Goal: Task Accomplishment & Management: Use online tool/utility

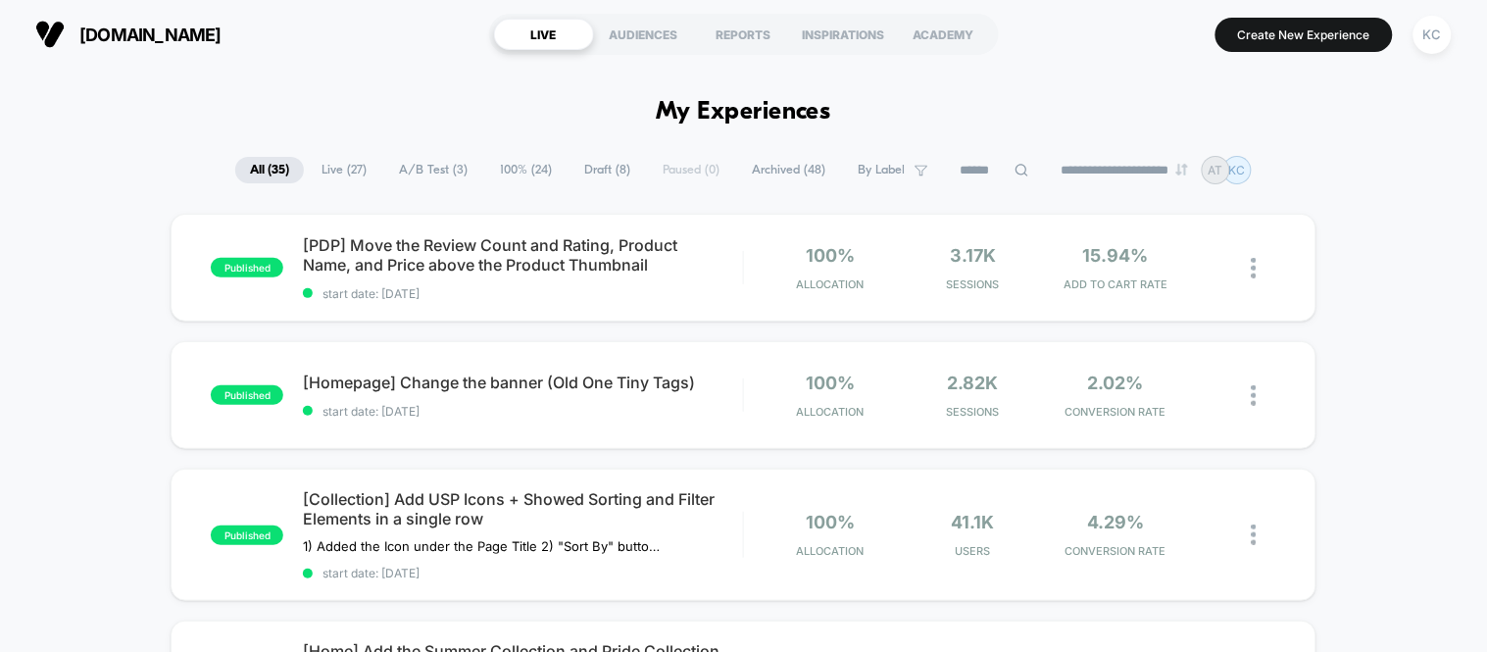
click at [443, 175] on span "A/B Test ( 3 )" at bounding box center [433, 170] width 98 height 26
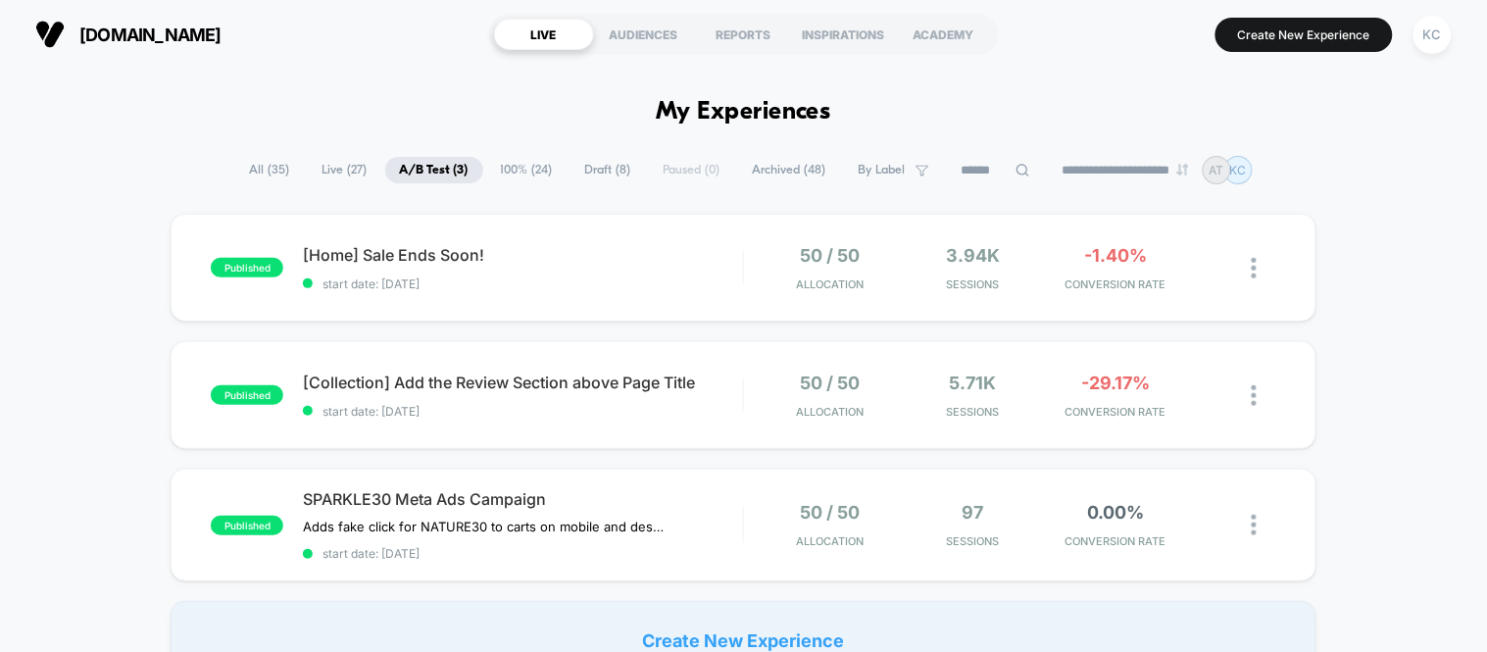
click at [521, 63] on div "emandmestudio.com LIVE AUDIENCES REPORTS INSPIRATIONS ACADEMY Create New Experi…" at bounding box center [743, 34] width 1487 height 69
drag, startPoint x: 539, startPoint y: 152, endPoint x: 531, endPoint y: 168, distance: 17.5
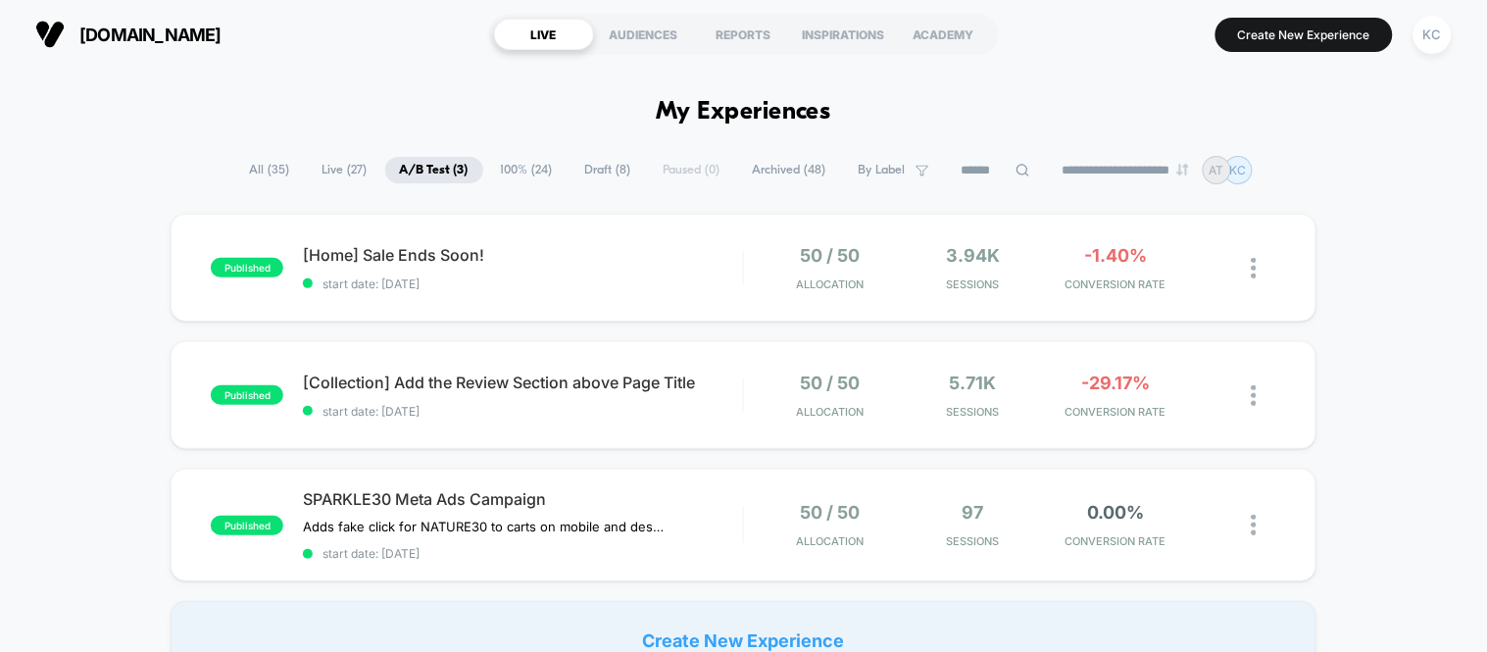
click at [531, 168] on span "100% ( 24 )" at bounding box center [526, 170] width 81 height 26
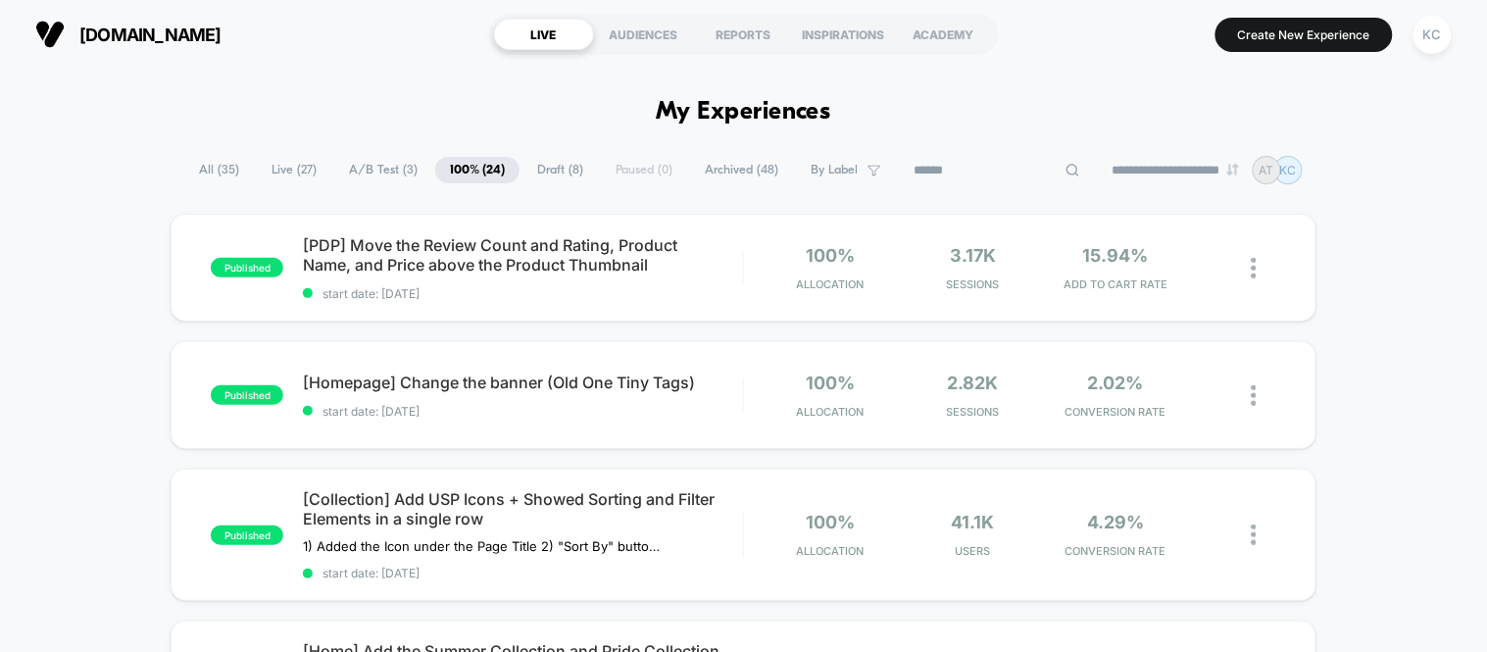
click at [990, 172] on input at bounding box center [997, 171] width 196 height 24
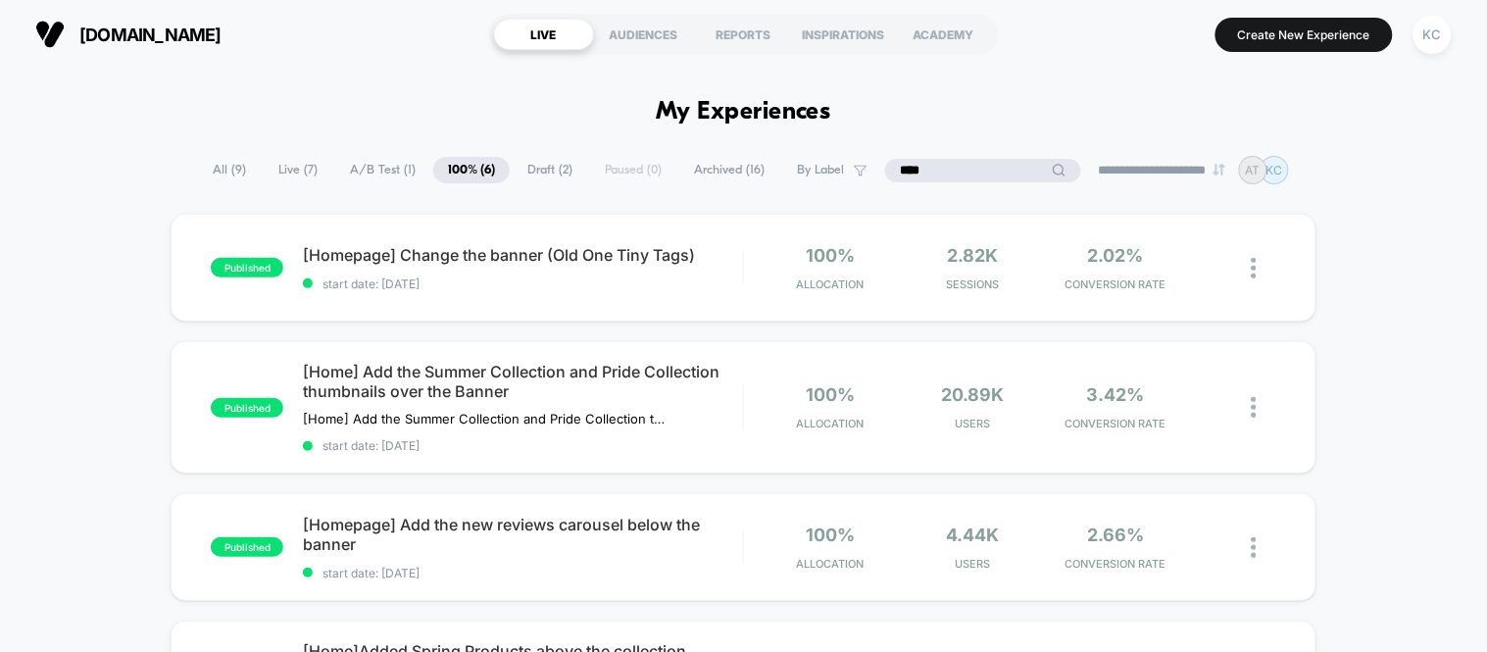
type input "****"
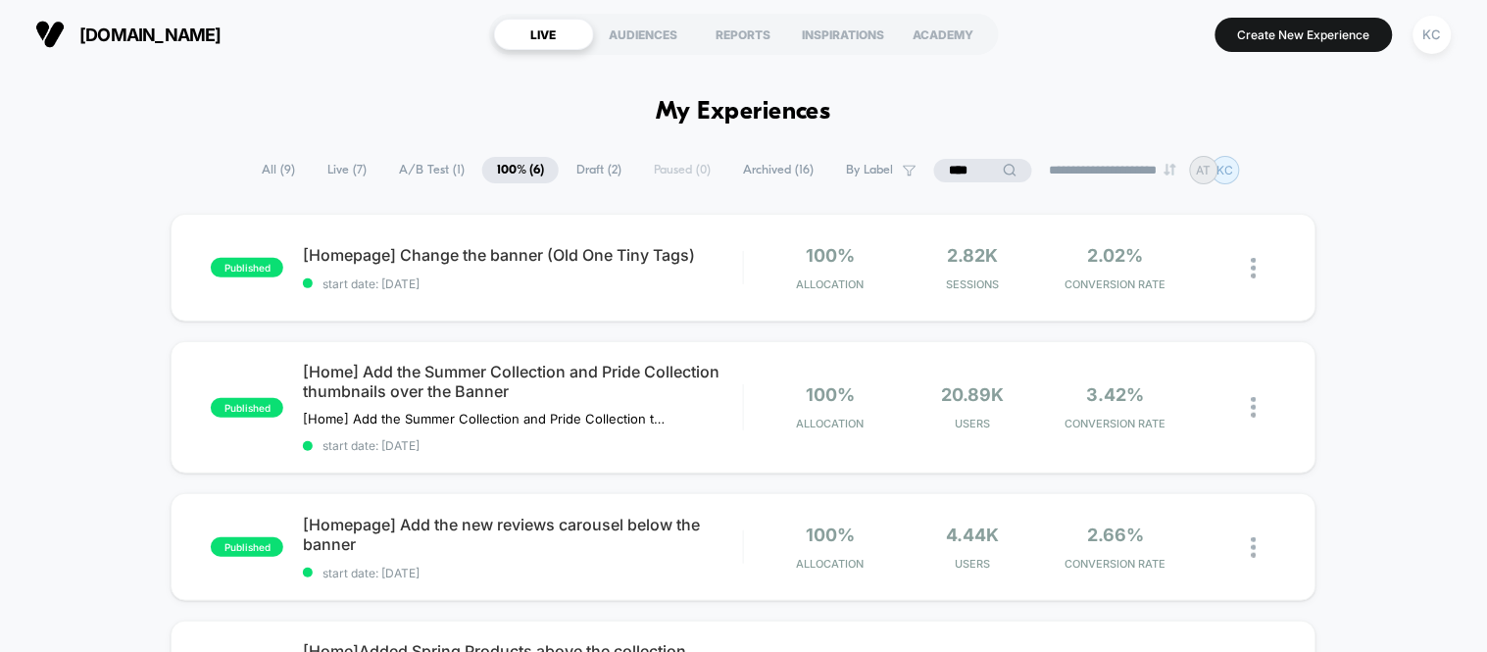
click at [1385, 354] on div "published [Homepage] Change the banner (Old One Tiny Tags) start date: 03/08/20…" at bounding box center [743, 660] width 1487 height 892
click at [1486, 218] on div "published [Homepage] Change the banner (Old One Tiny Tags) start date: 03/08/20…" at bounding box center [743, 660] width 1487 height 892
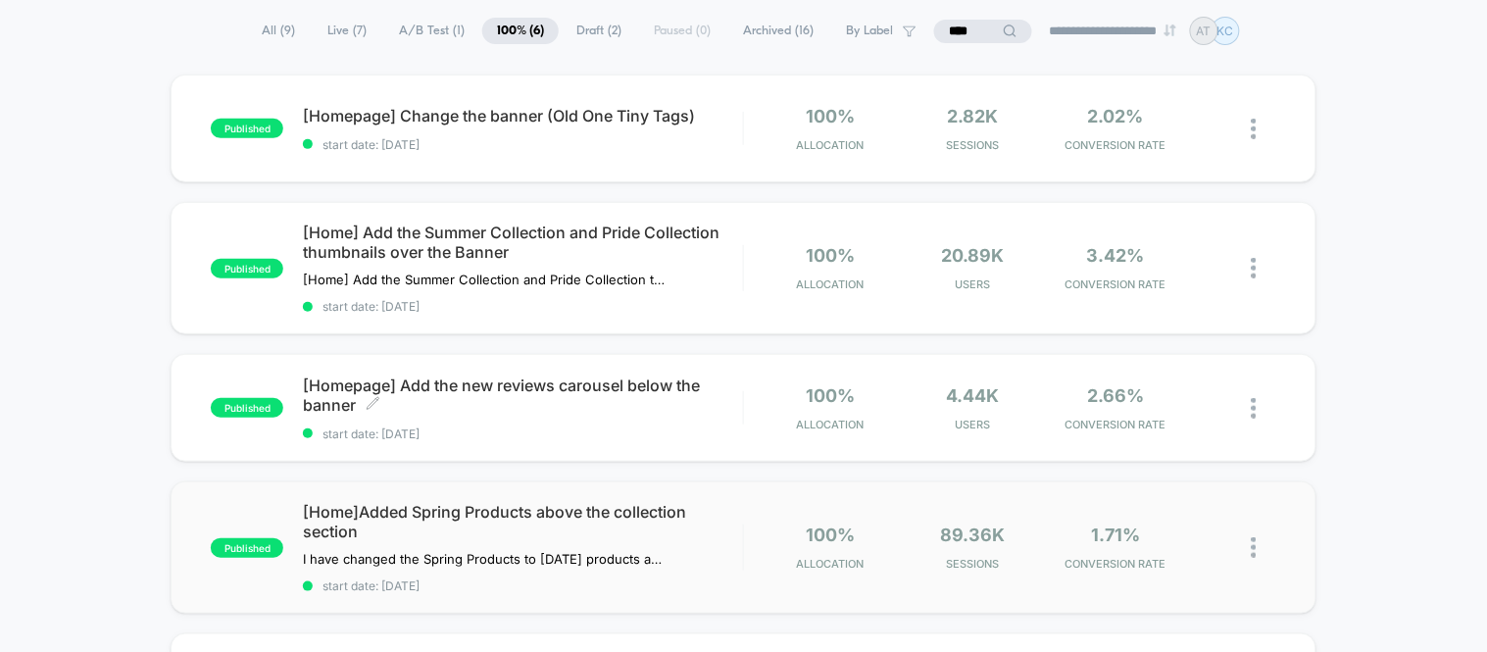
scroll to position [109, 0]
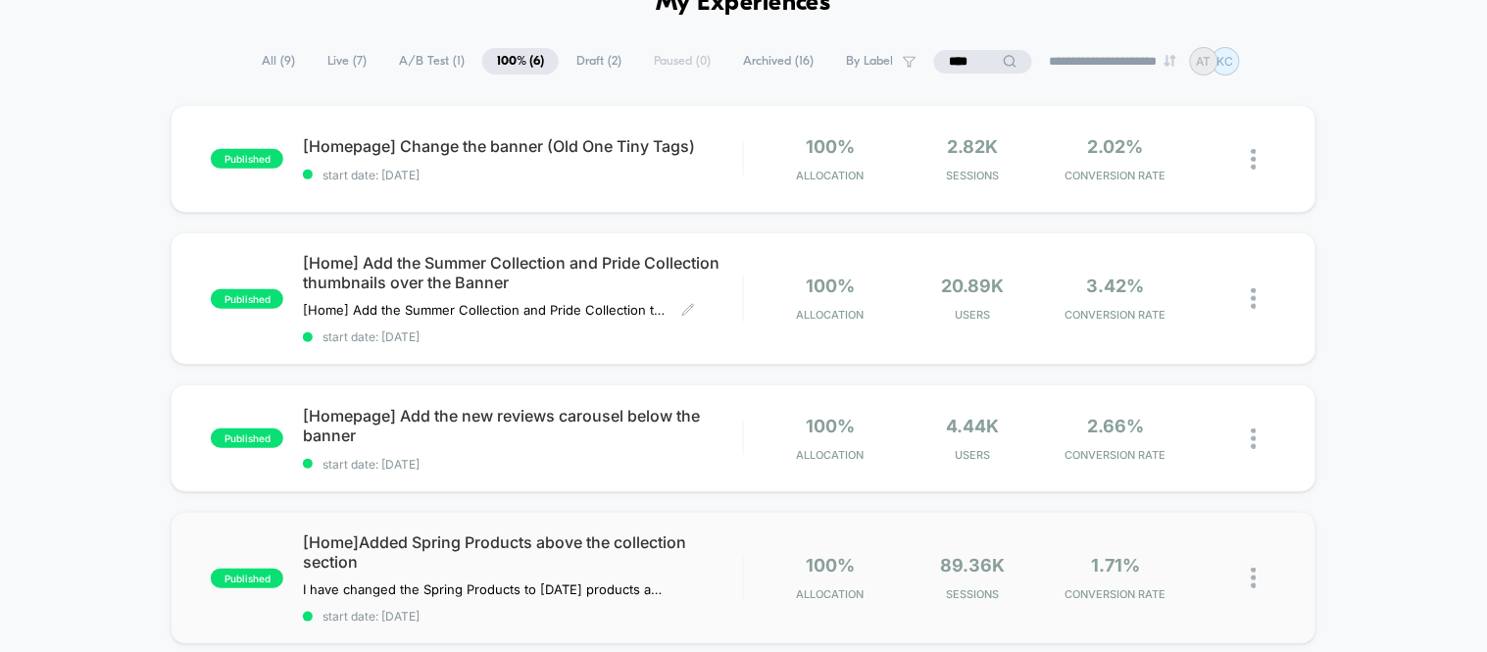
click at [570, 340] on span "start date: 19/02/2025" at bounding box center [522, 336] width 439 height 15
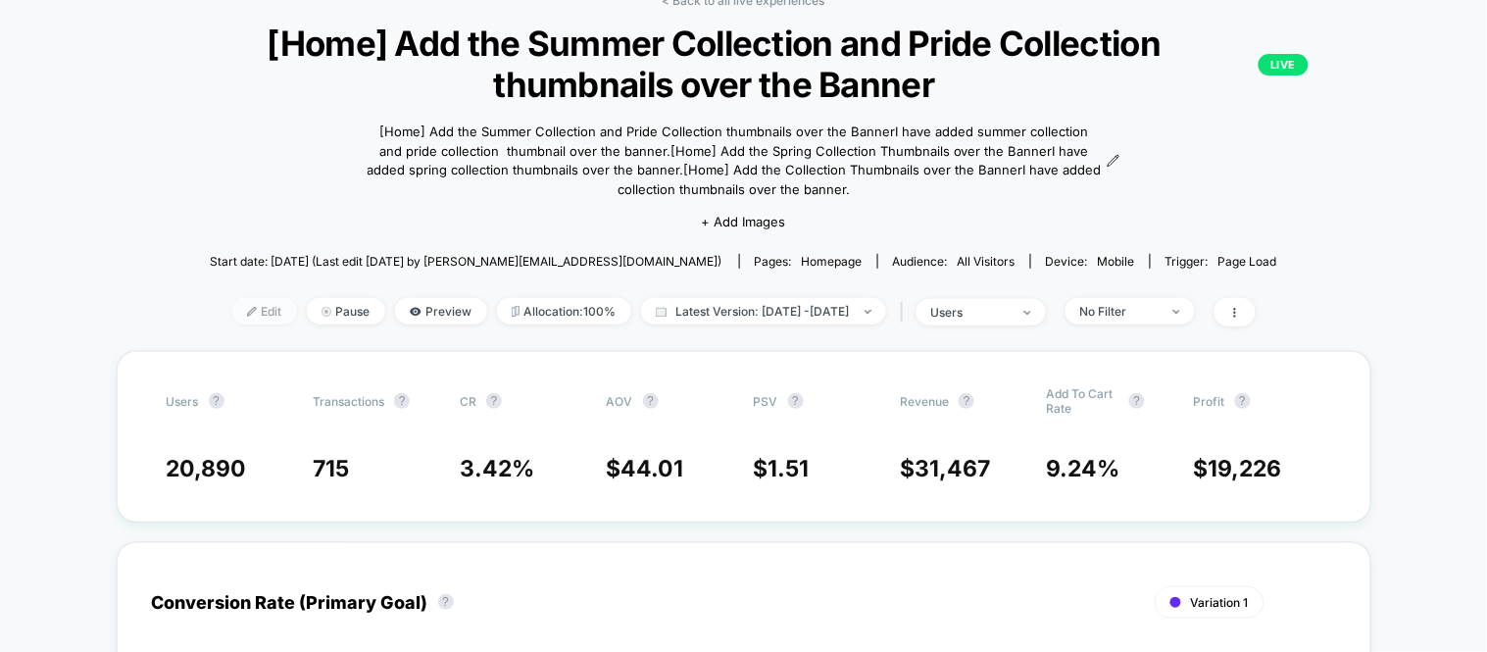
scroll to position [218, 0]
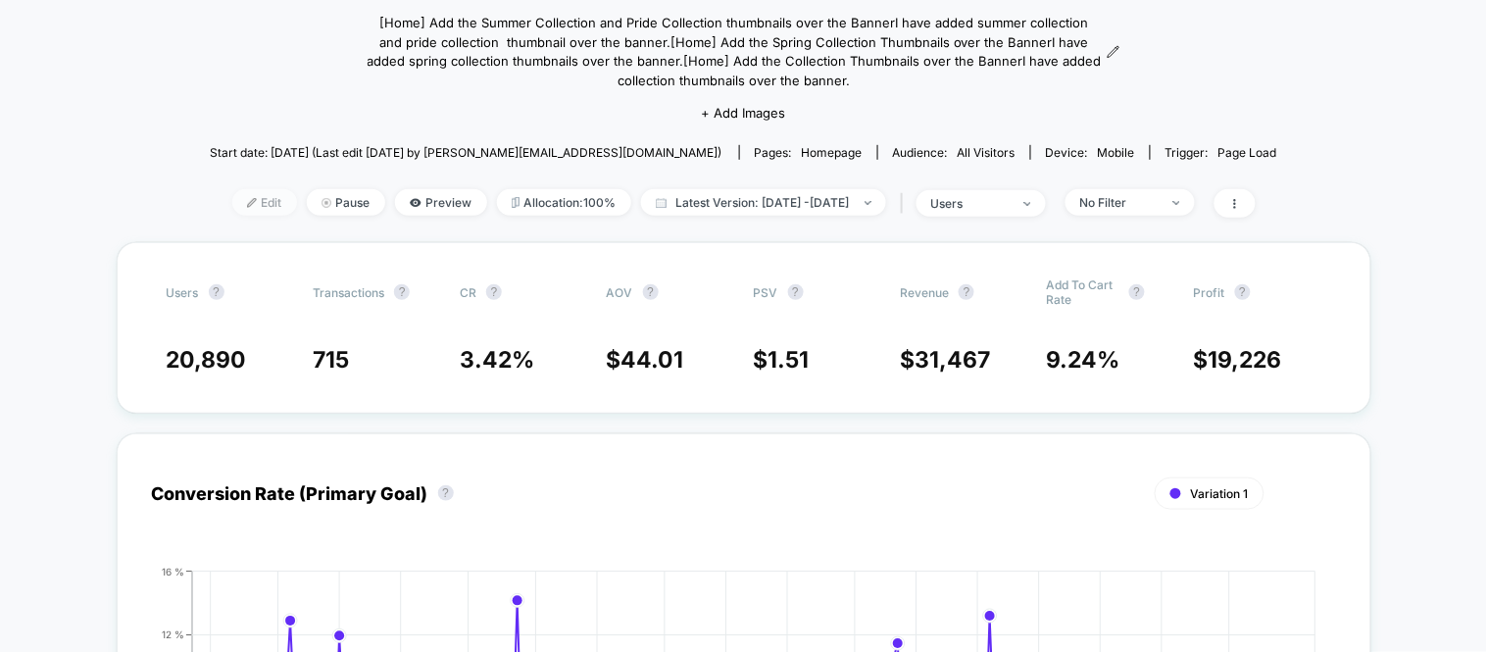
click at [232, 207] on span "Edit" at bounding box center [264, 202] width 65 height 26
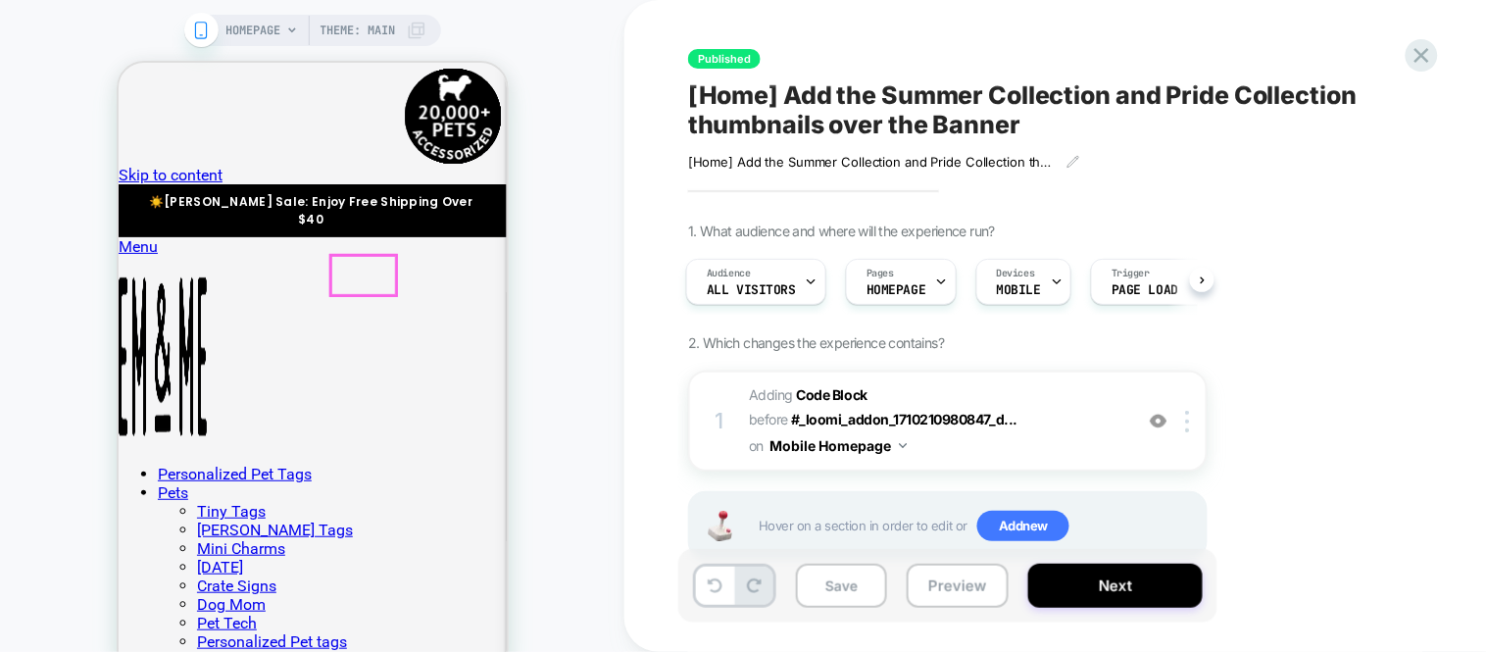
click at [1027, 423] on span "Adding Code Block BEFORE #_loomi_addon_1710210980847_d... #_loomi_addon_1710210…" at bounding box center [936, 420] width 374 height 77
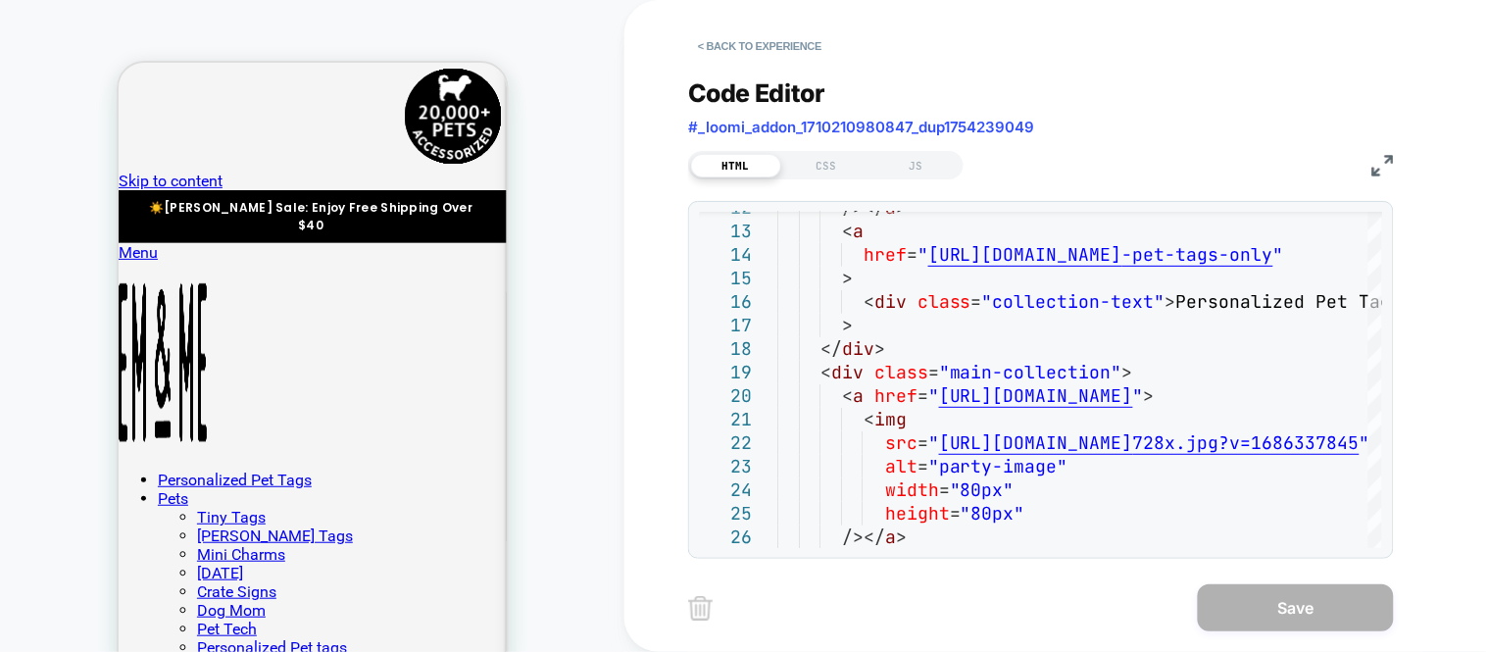
click at [1388, 164] on img at bounding box center [1384, 166] width 22 height 22
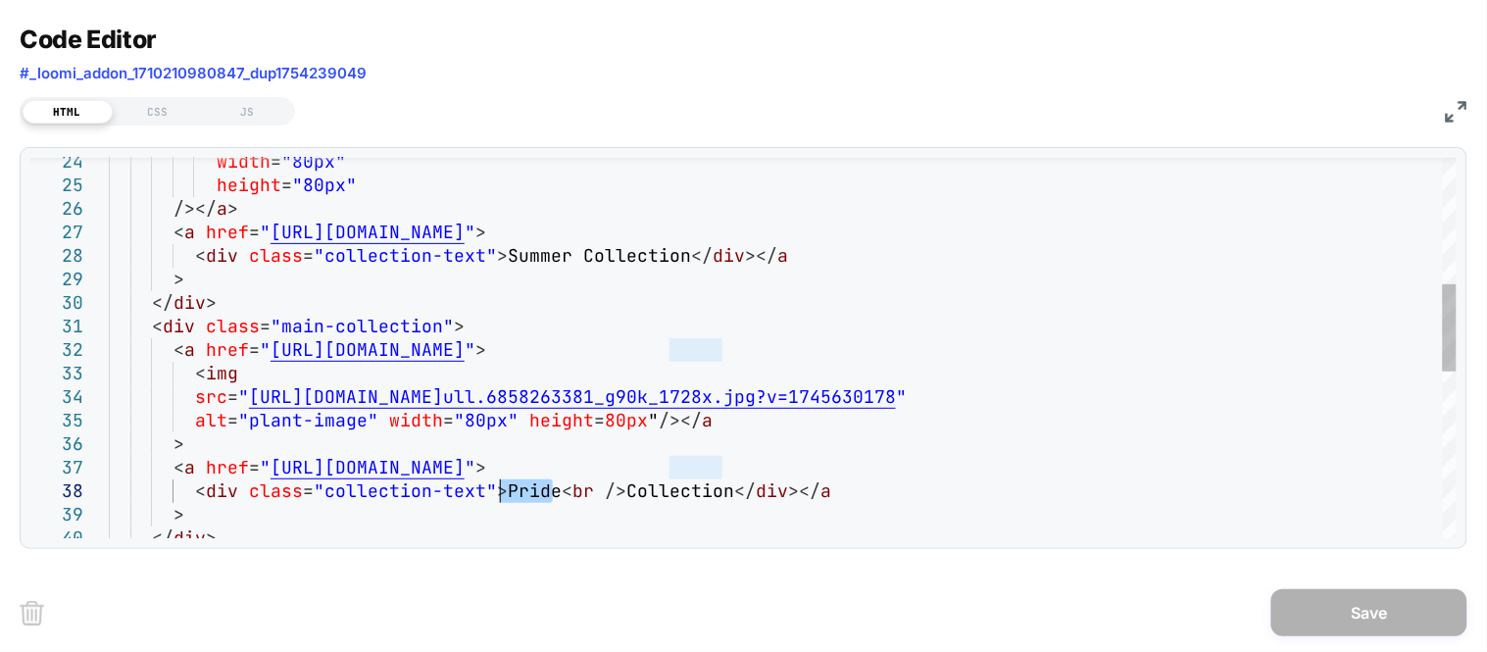
drag, startPoint x: 551, startPoint y: 495, endPoint x: 602, endPoint y: 355, distance: 149.2
click at [503, 493] on div "width = "80px" height = "80px" /></ a > < a href = " https://emandmestudio.com/…" at bounding box center [783, 434] width 1348 height 1651
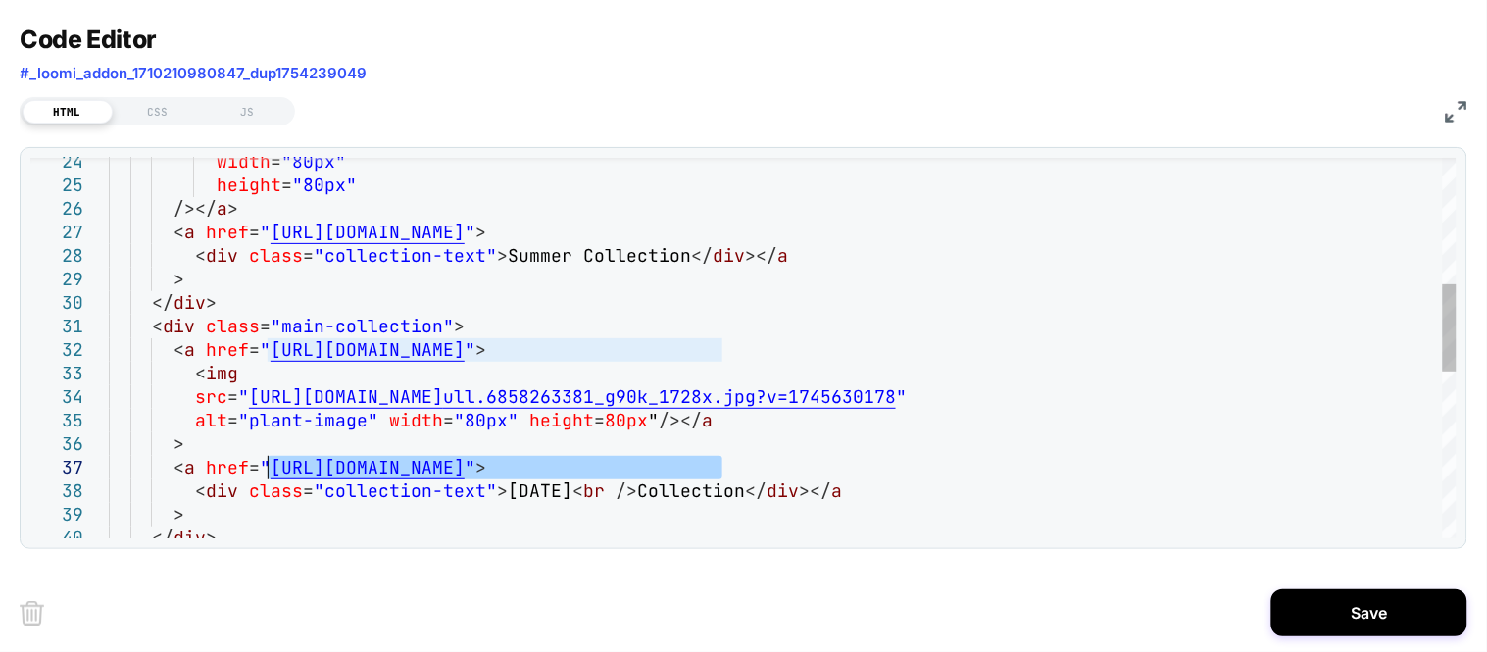
drag, startPoint x: 723, startPoint y: 469, endPoint x: 266, endPoint y: 468, distance: 456.9
click at [266, 468] on div "width = "80px" height = "80px" /></ a > < a href = " https://emandmestudio.com/…" at bounding box center [783, 434] width 1348 height 1651
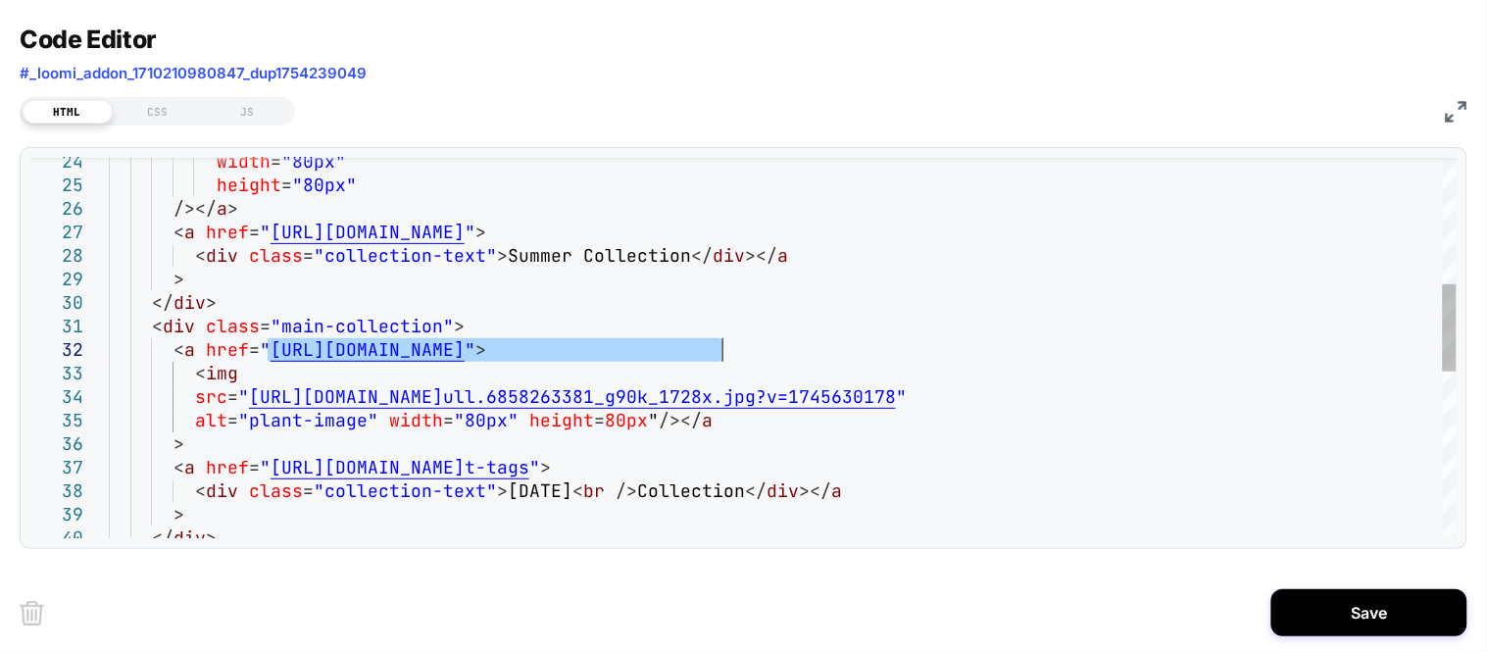
drag, startPoint x: 272, startPoint y: 356, endPoint x: 720, endPoint y: 354, distance: 448.1
click at [720, 354] on div "width = "80px" height = "80px" /></ a > < a href = " https://emandmestudio.com/…" at bounding box center [783, 434] width 1348 height 1651
type textarea "**********"
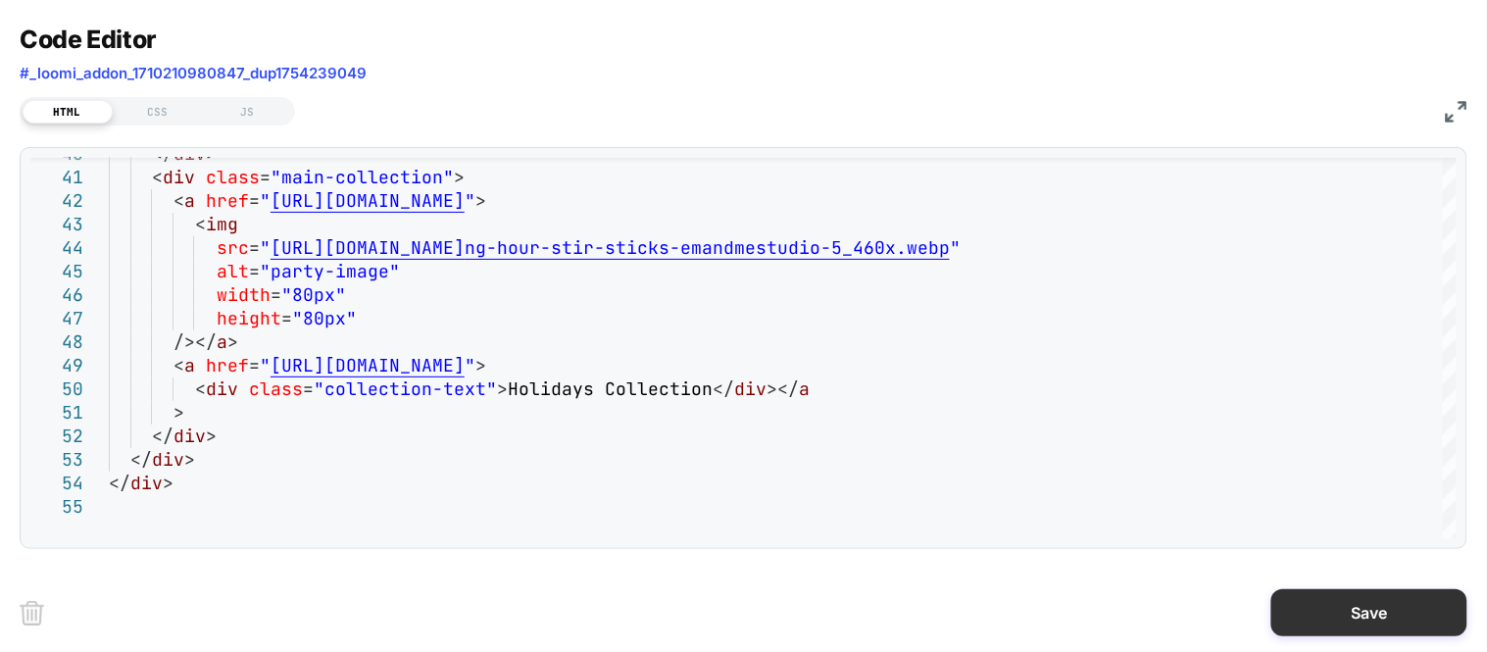
click at [1408, 621] on button "Save" at bounding box center [1370, 612] width 196 height 47
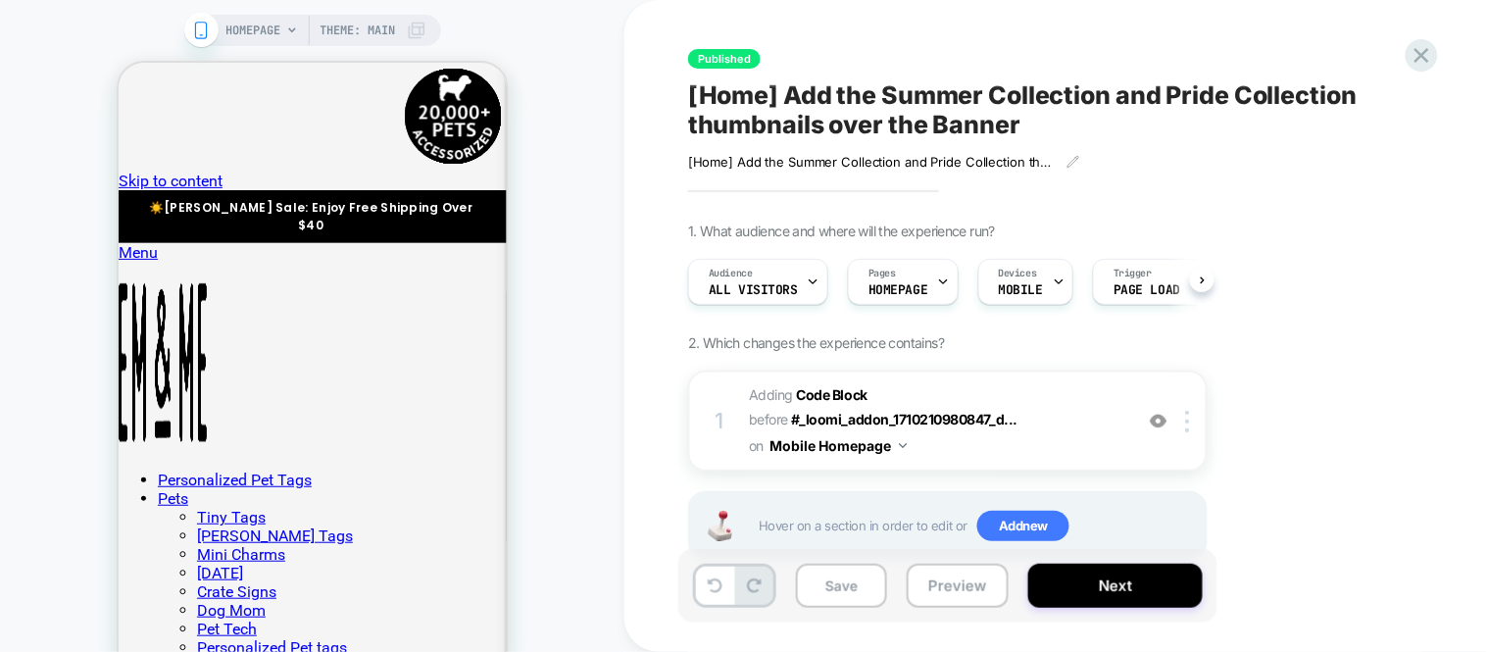
scroll to position [0, 1]
click at [1017, 458] on div "1 Adding Code Block BEFORE #_loomi_addon_1710210980847_d... #_loomi_addon_17102…" at bounding box center [948, 421] width 520 height 101
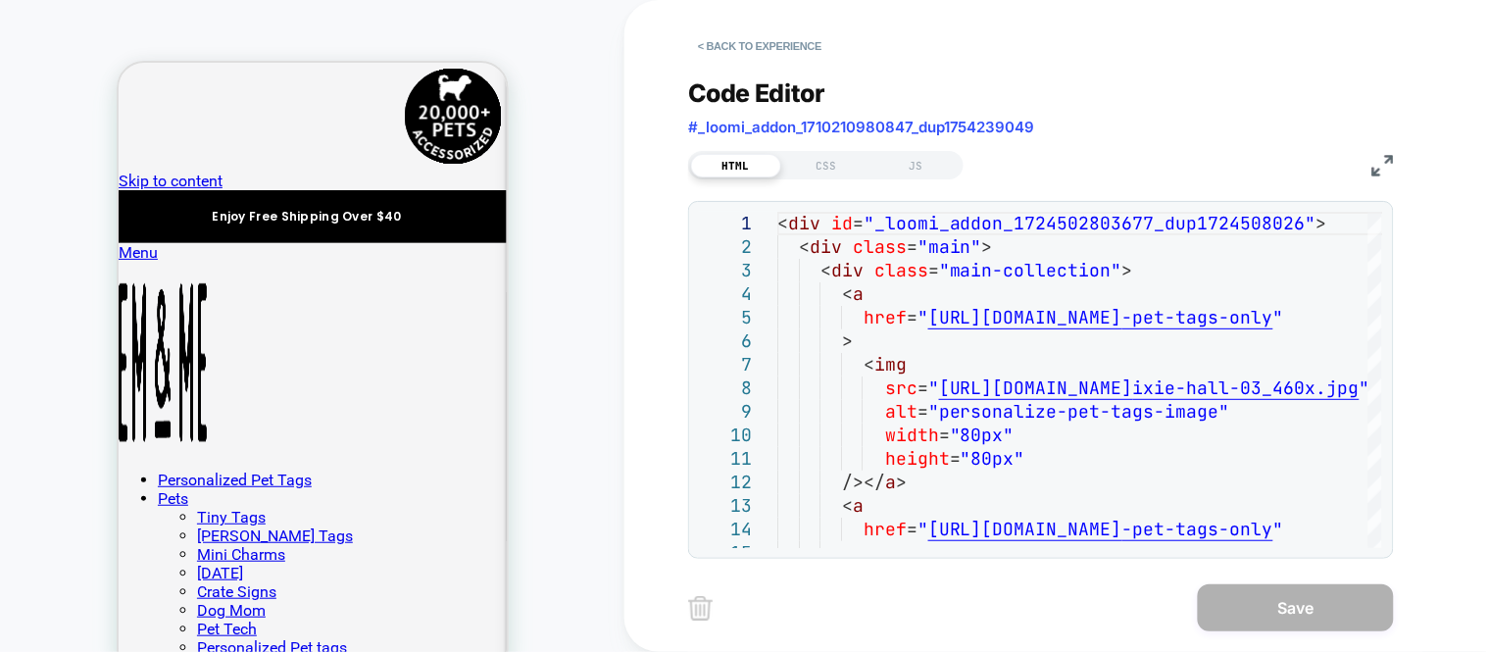
click at [1383, 163] on img at bounding box center [1384, 166] width 22 height 22
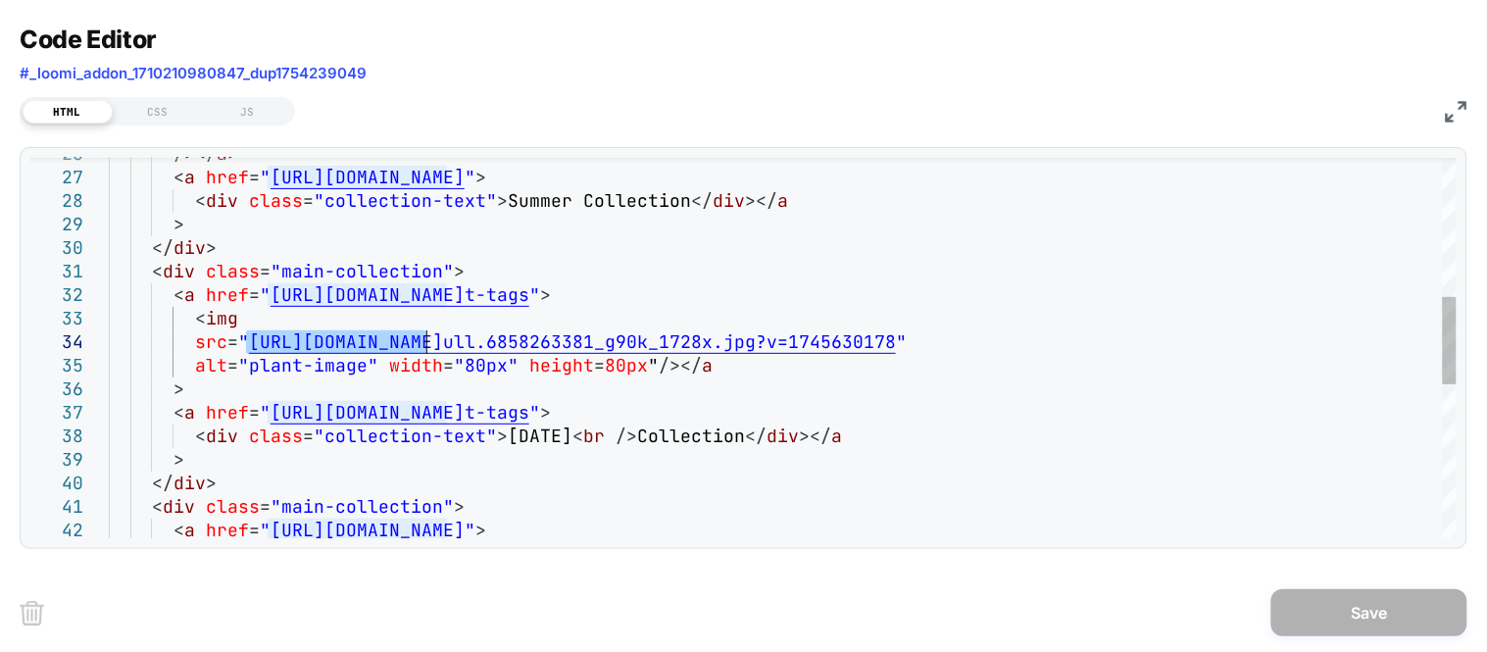
scroll to position [0, 0]
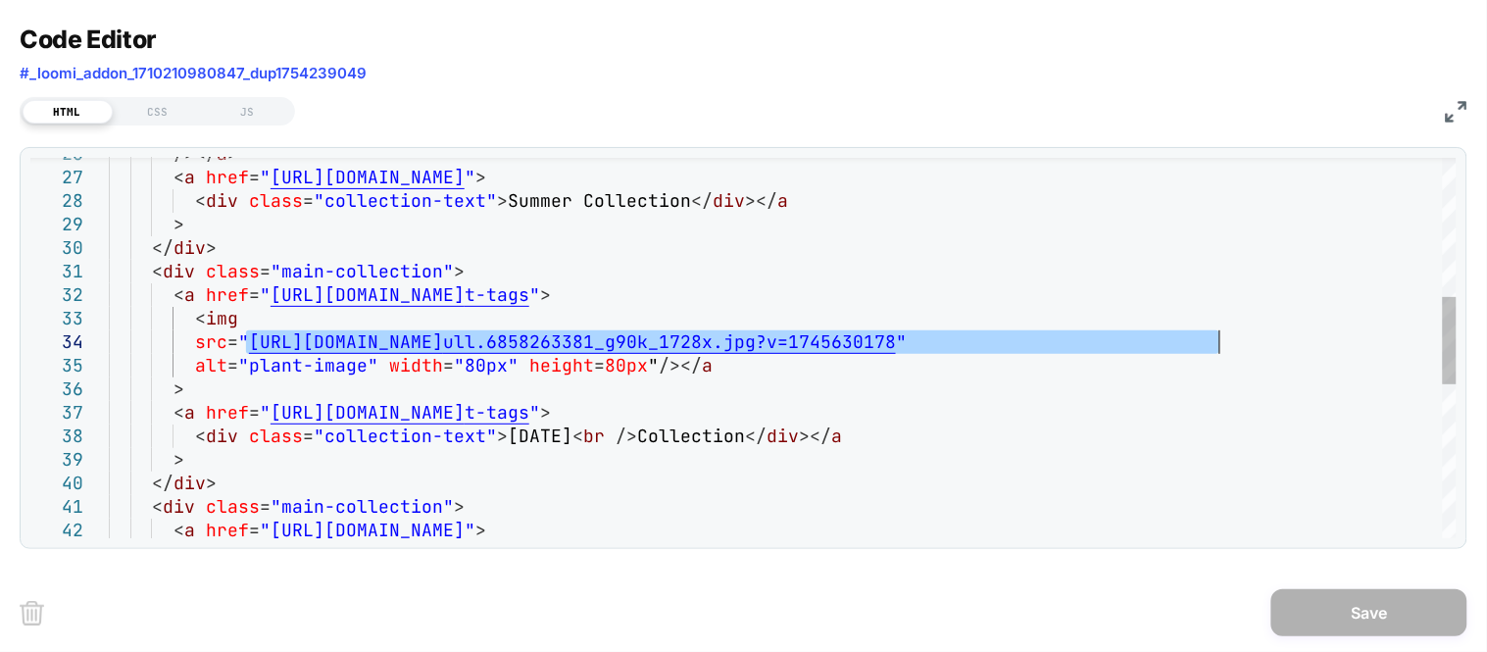
drag, startPoint x: 247, startPoint y: 341, endPoint x: 1219, endPoint y: 345, distance: 971.7
click at [1219, 345] on div "/></ a > < a href = " https://emandmestudio.com/collections/summer-tags " > < d…" at bounding box center [783, 379] width 1348 height 1651
type textarea "**********"
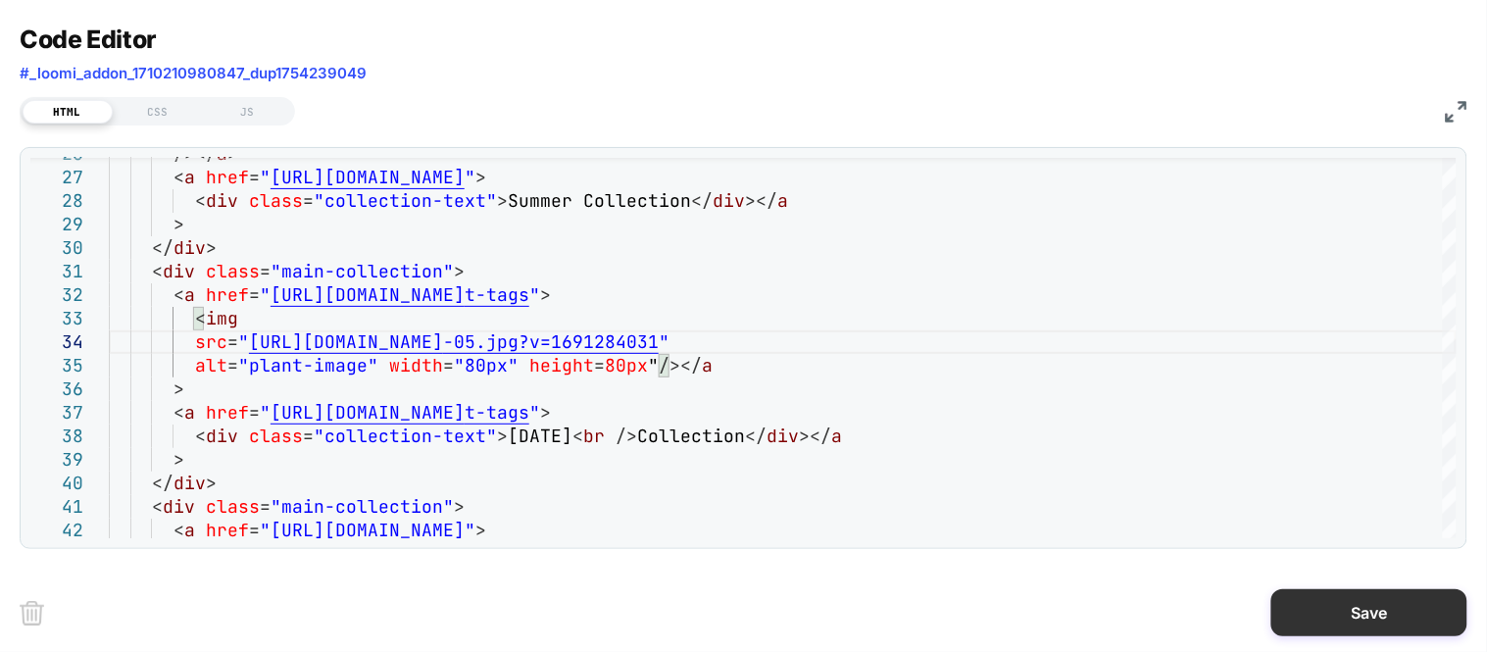
click at [1389, 618] on button "Save" at bounding box center [1370, 612] width 196 height 47
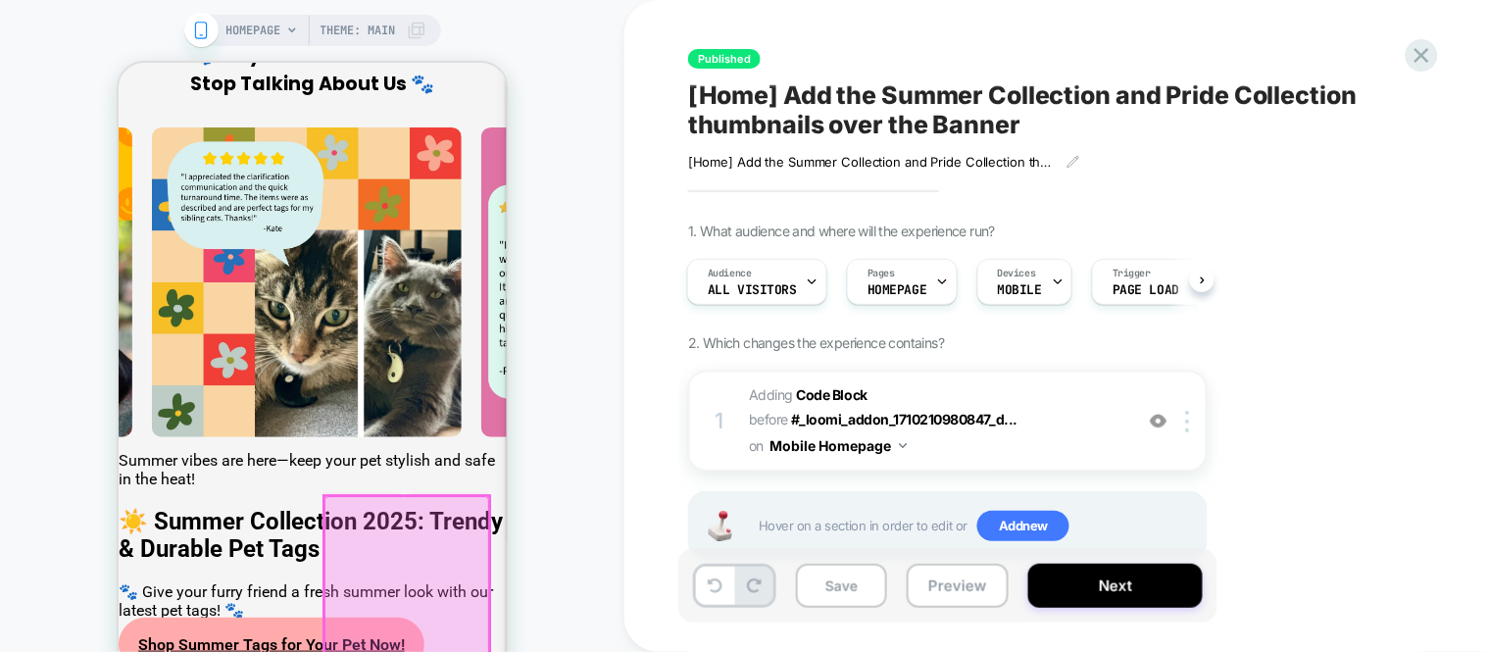
scroll to position [3268, 0]
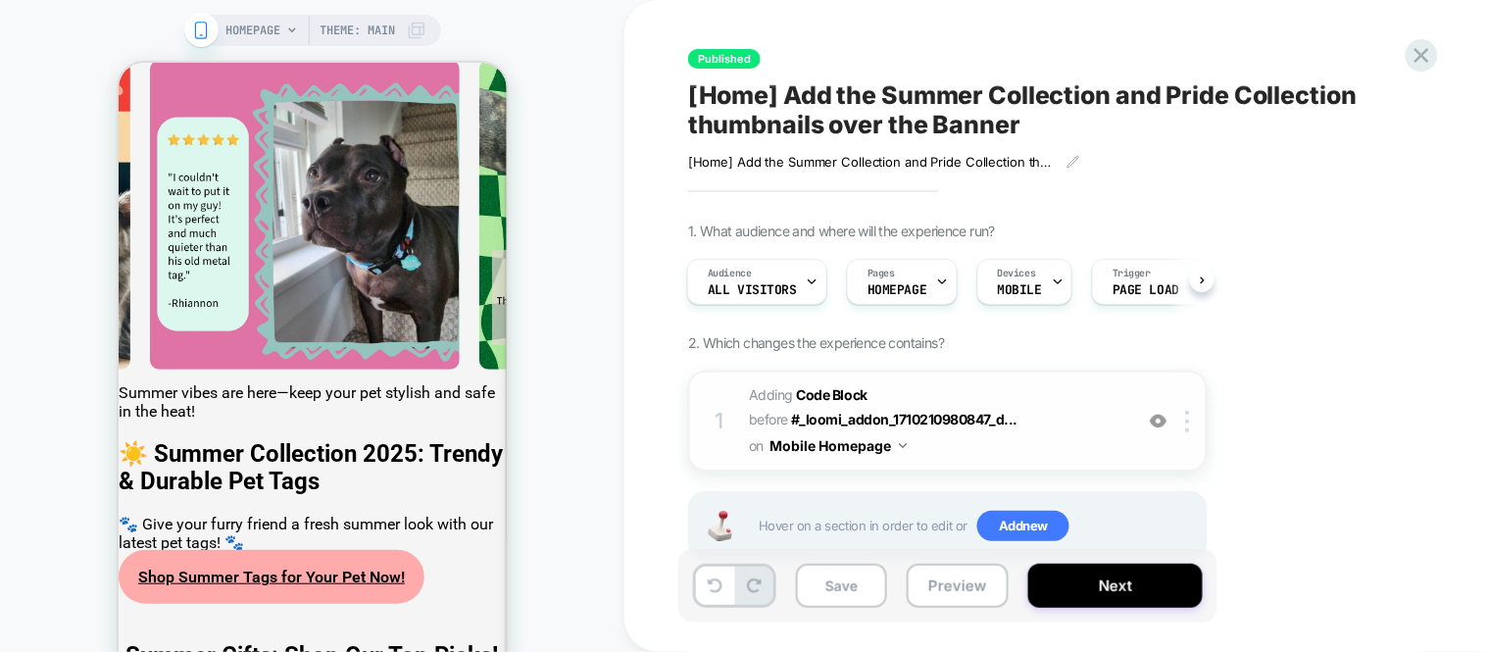
click at [1033, 443] on span "Adding Code Block BEFORE #_loomi_addon_1710210980847_d... #_loomi_addon_1710210…" at bounding box center [936, 420] width 374 height 77
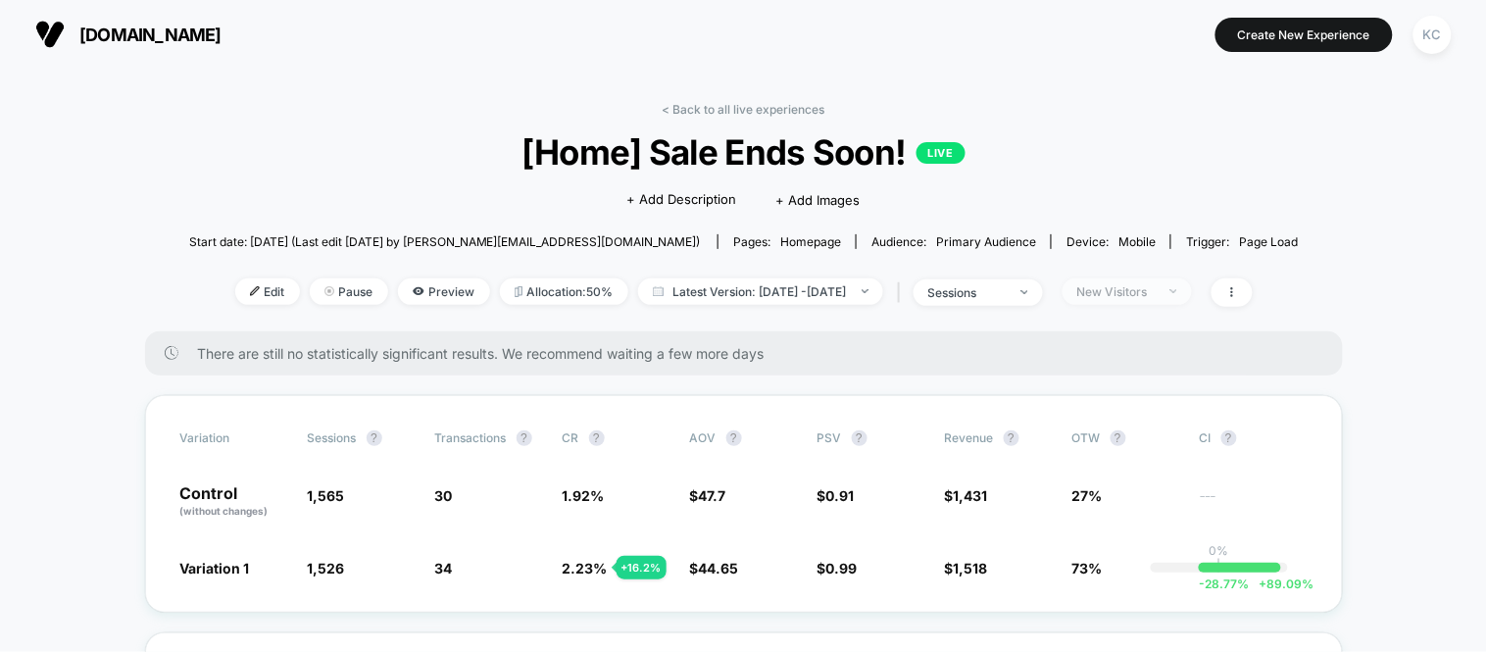
scroll to position [109, 0]
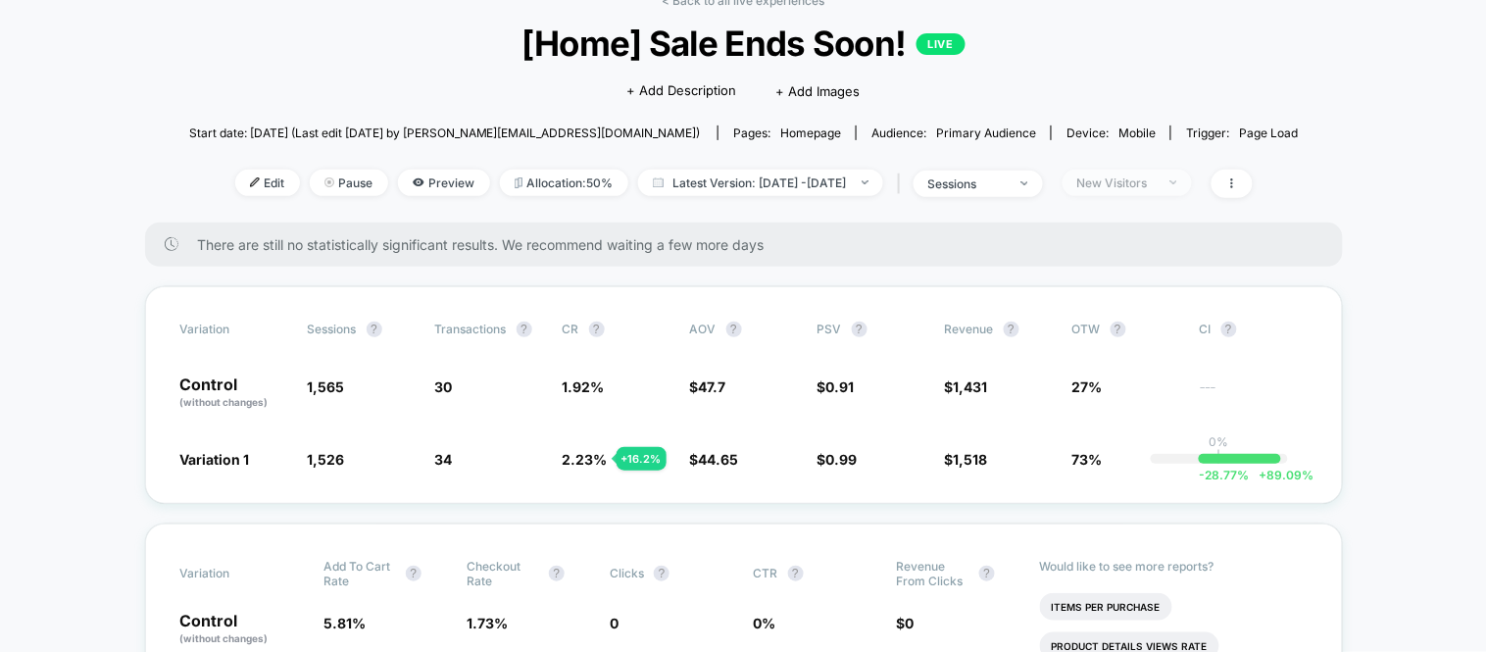
click at [1156, 187] on div "New Visitors" at bounding box center [1117, 183] width 78 height 15
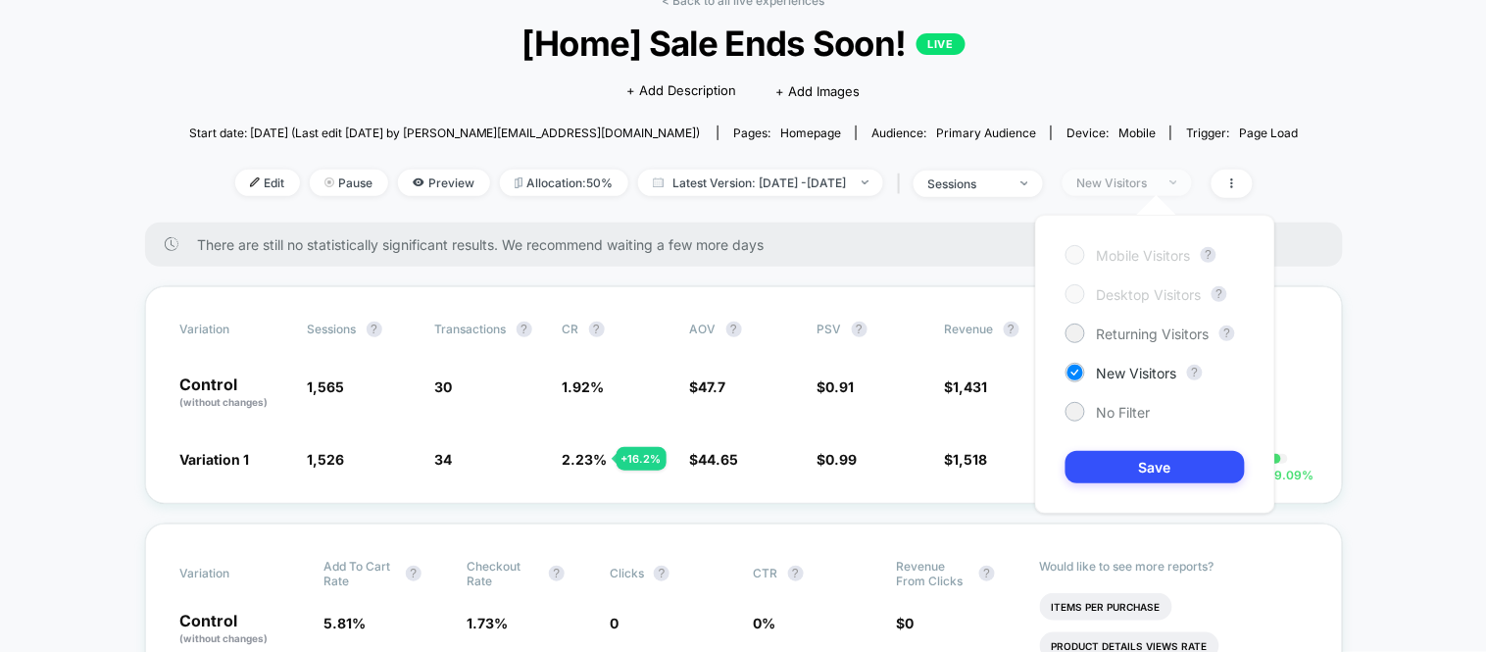
click at [1156, 187] on div "New Visitors" at bounding box center [1117, 183] width 78 height 15
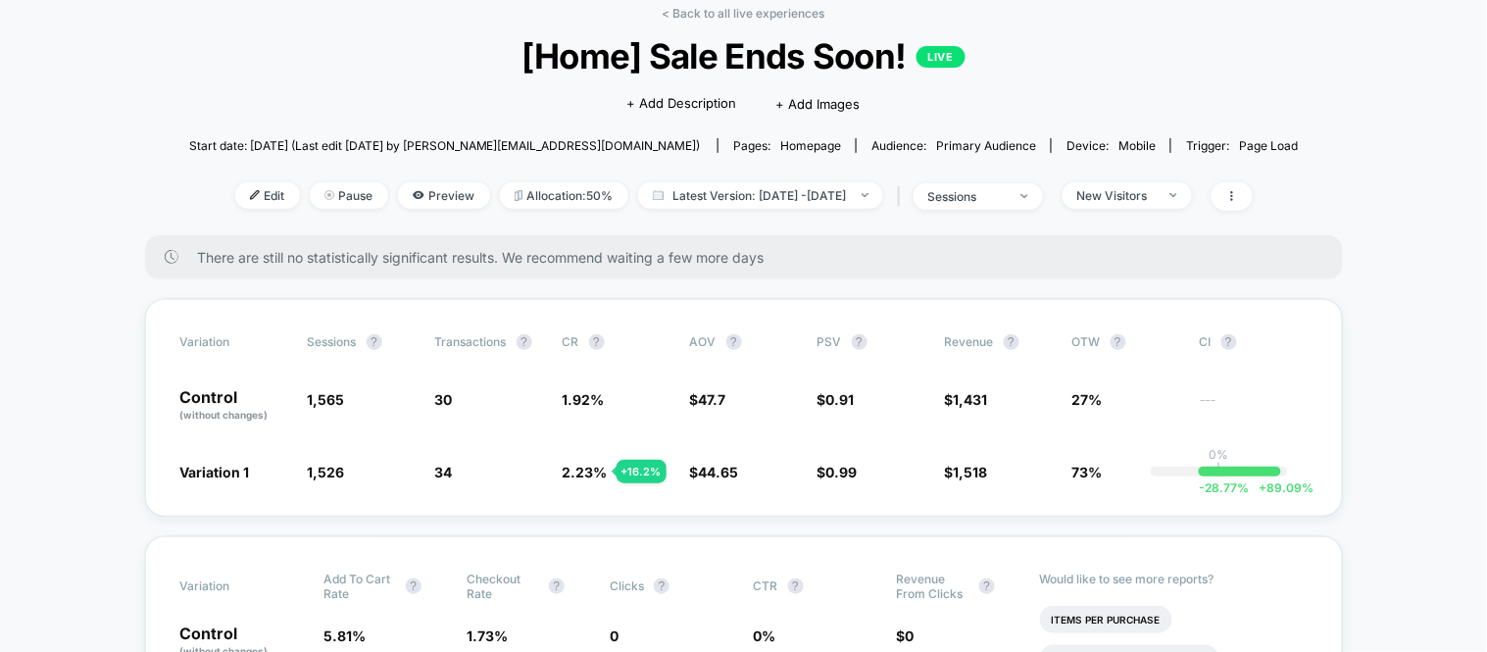
scroll to position [0, 0]
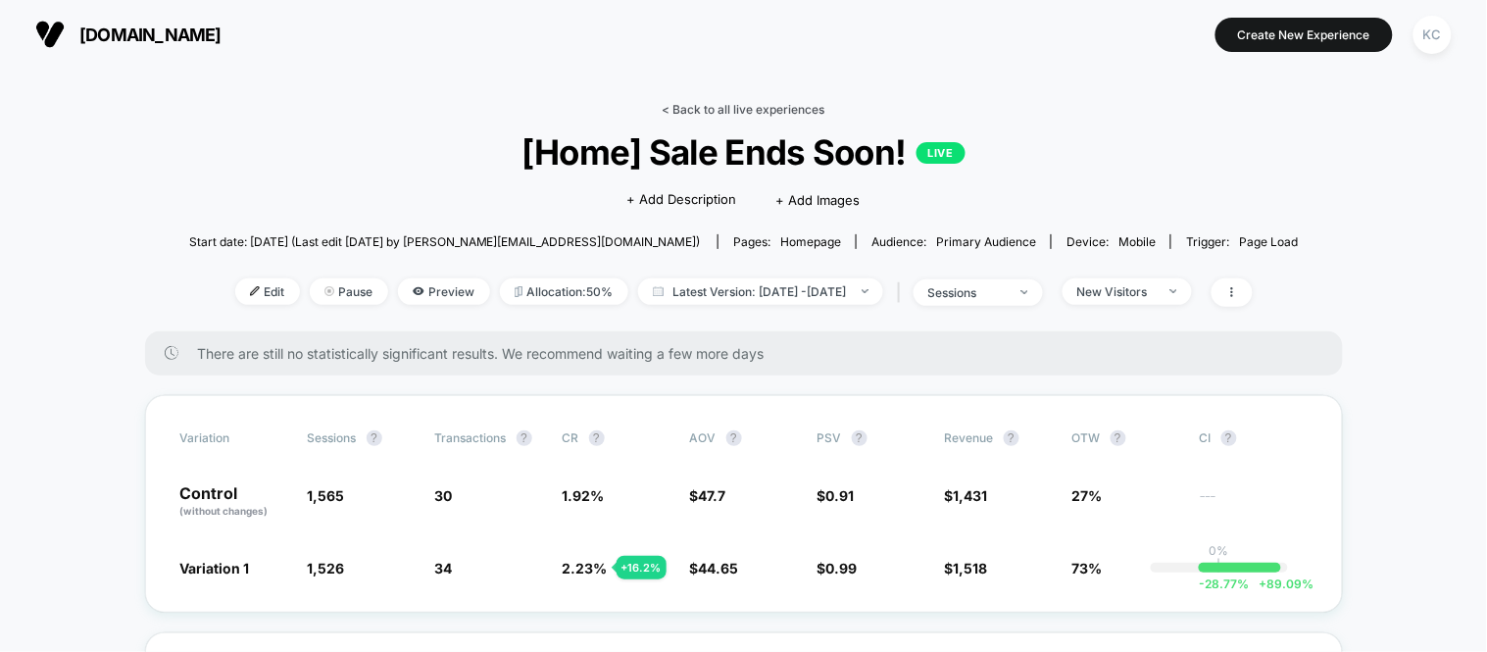
click at [689, 104] on link "< Back to all live experiences" at bounding box center [744, 109] width 163 height 15
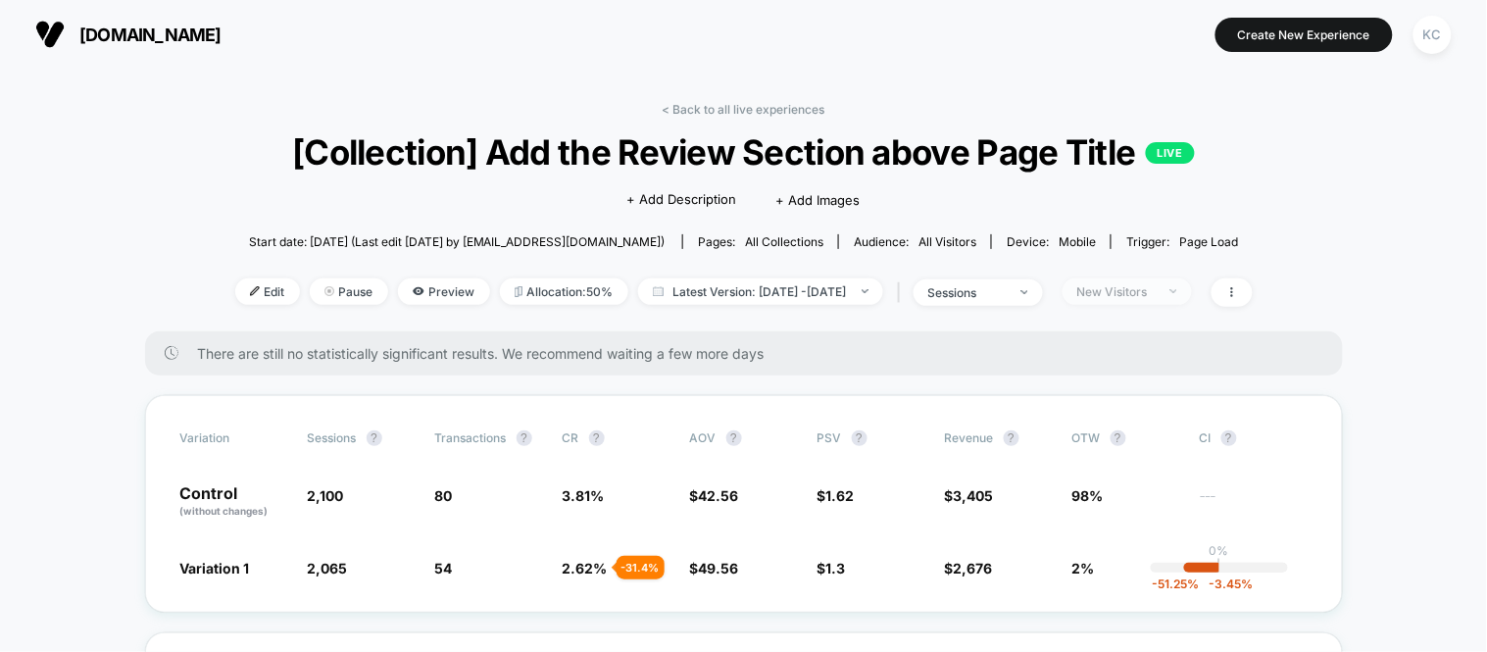
click at [1156, 285] on div "New Visitors" at bounding box center [1117, 291] width 78 height 15
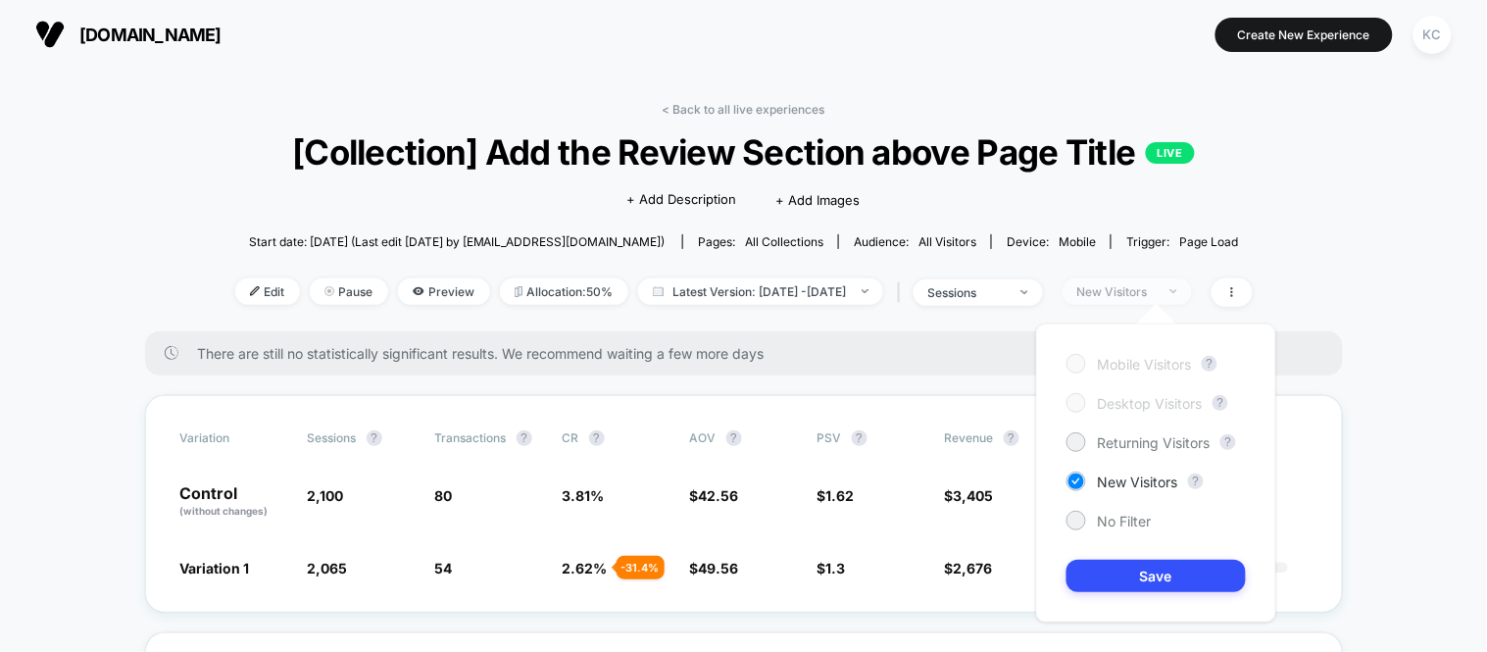
click at [1156, 285] on div "New Visitors" at bounding box center [1117, 291] width 78 height 15
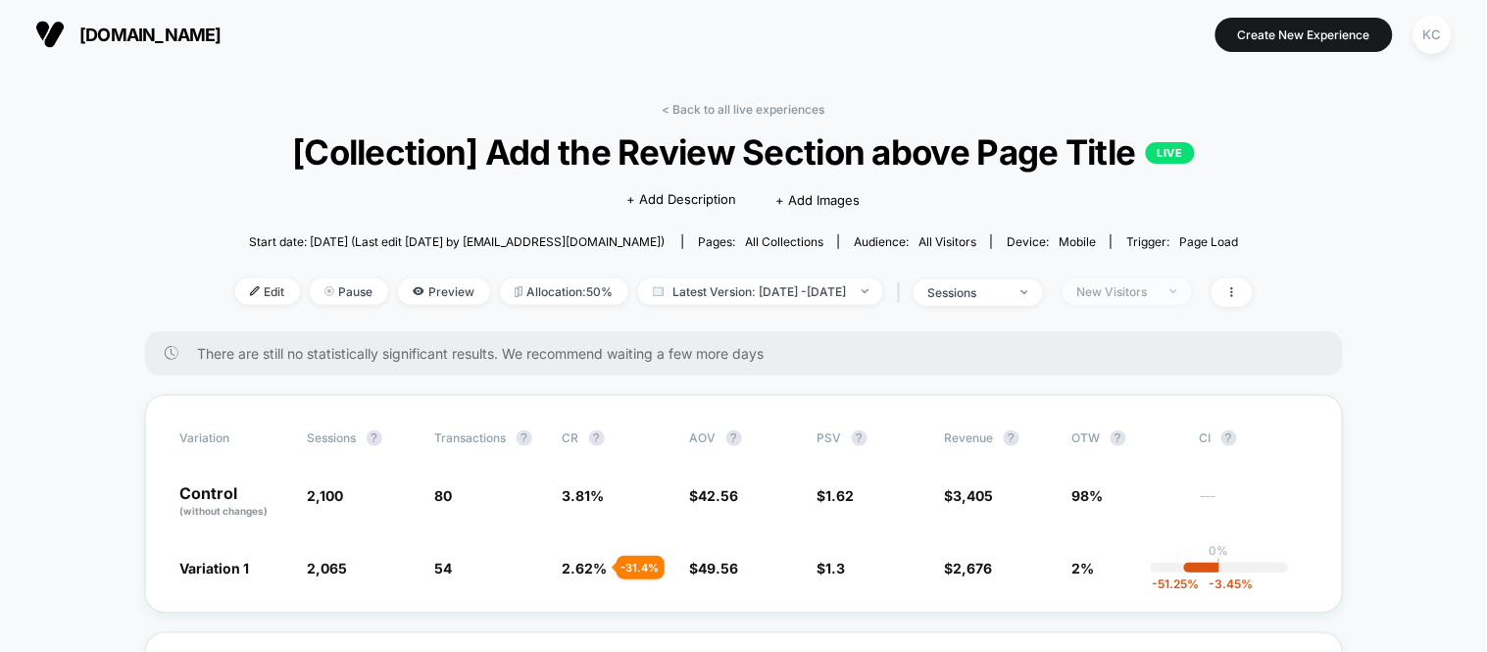
click at [1156, 287] on div "New Visitors" at bounding box center [1117, 291] width 78 height 15
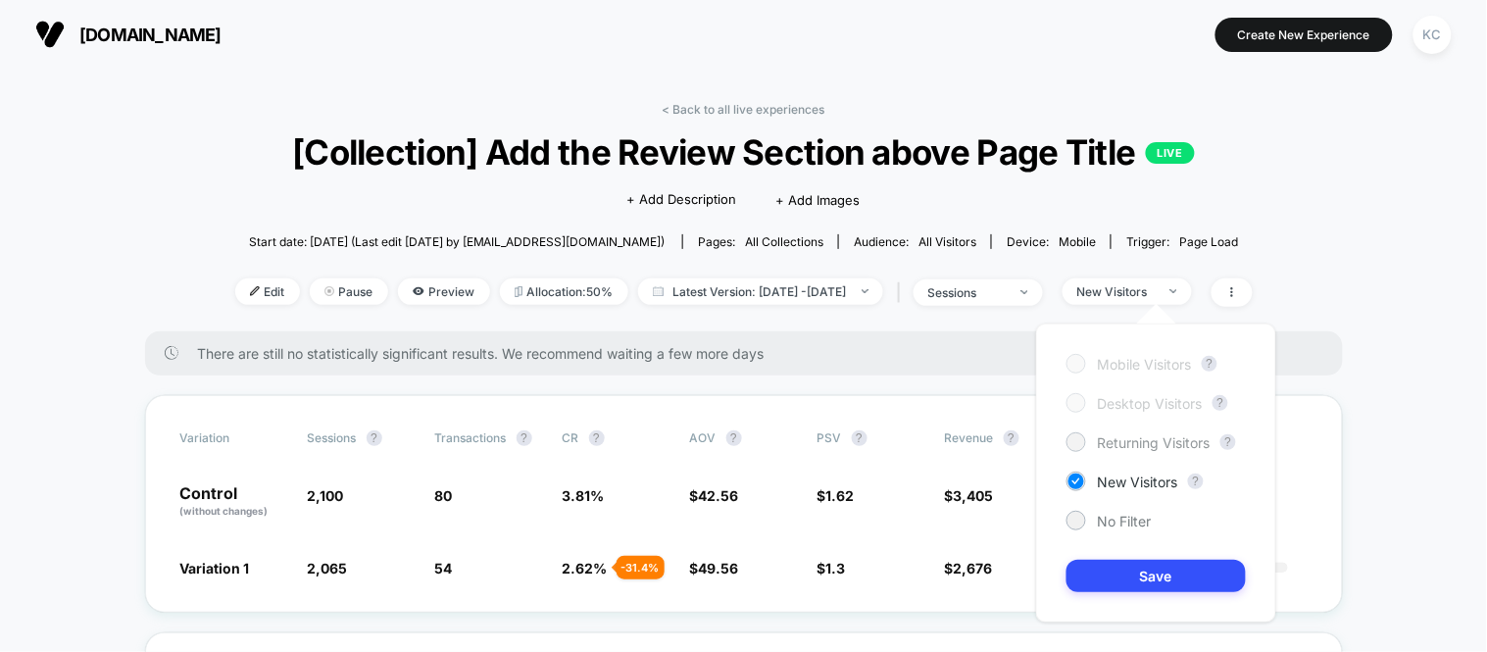
click at [1080, 443] on div at bounding box center [1076, 441] width 15 height 15
click at [1159, 562] on button "Save" at bounding box center [1156, 576] width 179 height 32
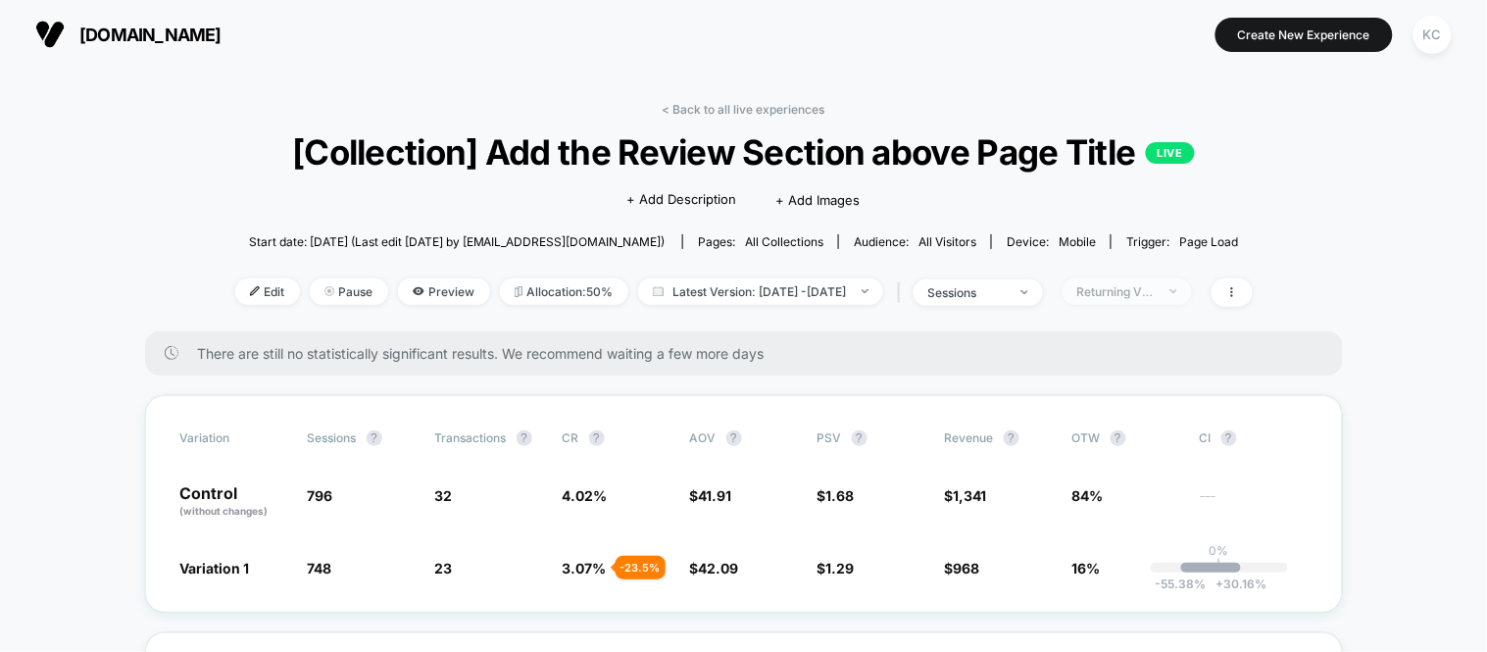
click at [1192, 298] on span "Returning Visitors" at bounding box center [1127, 291] width 129 height 26
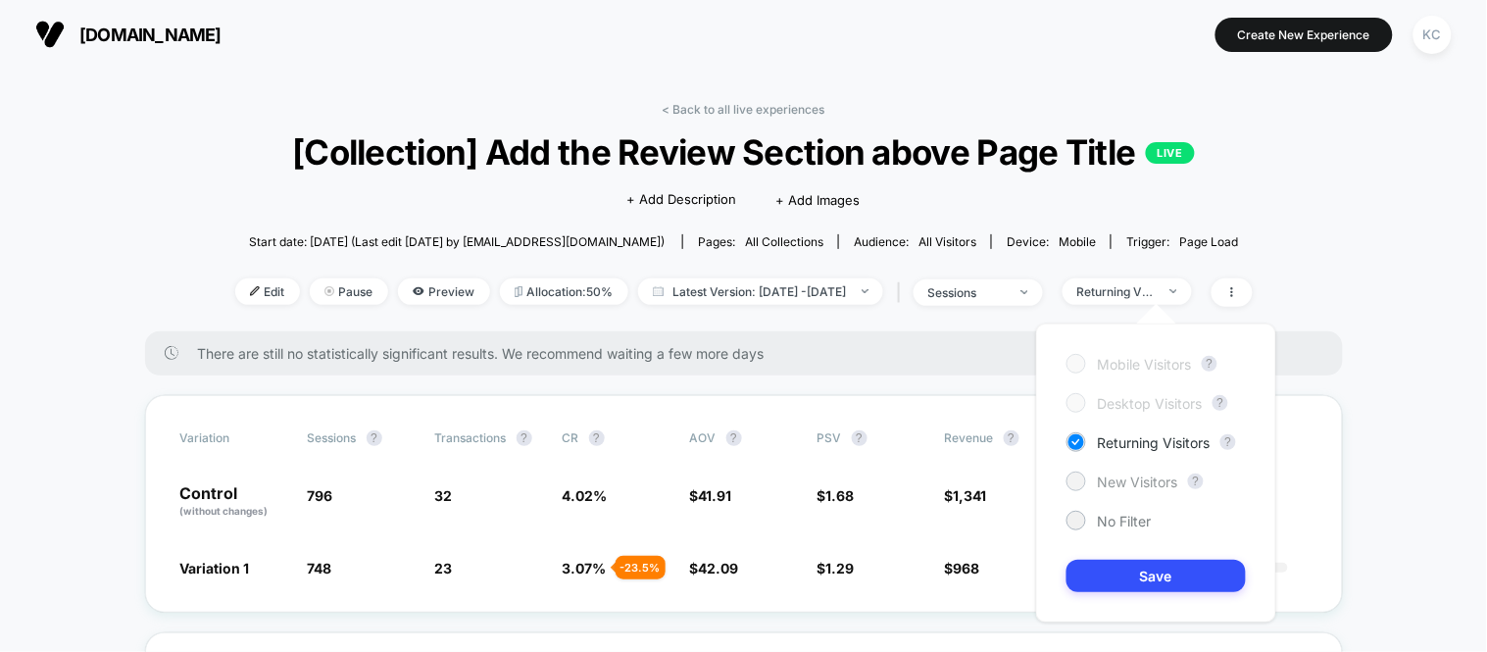
click at [1081, 483] on div at bounding box center [1076, 481] width 15 height 15
click at [1111, 586] on button "Save" at bounding box center [1156, 576] width 179 height 32
